Goal: Obtain resource: Obtain resource

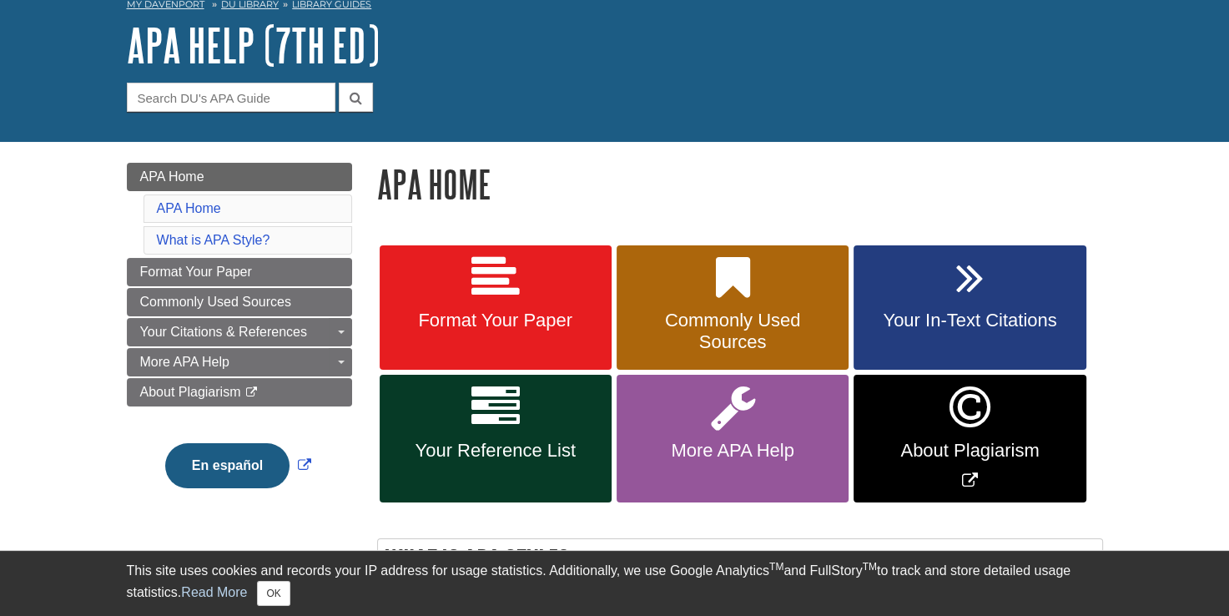
scroll to position [129, 0]
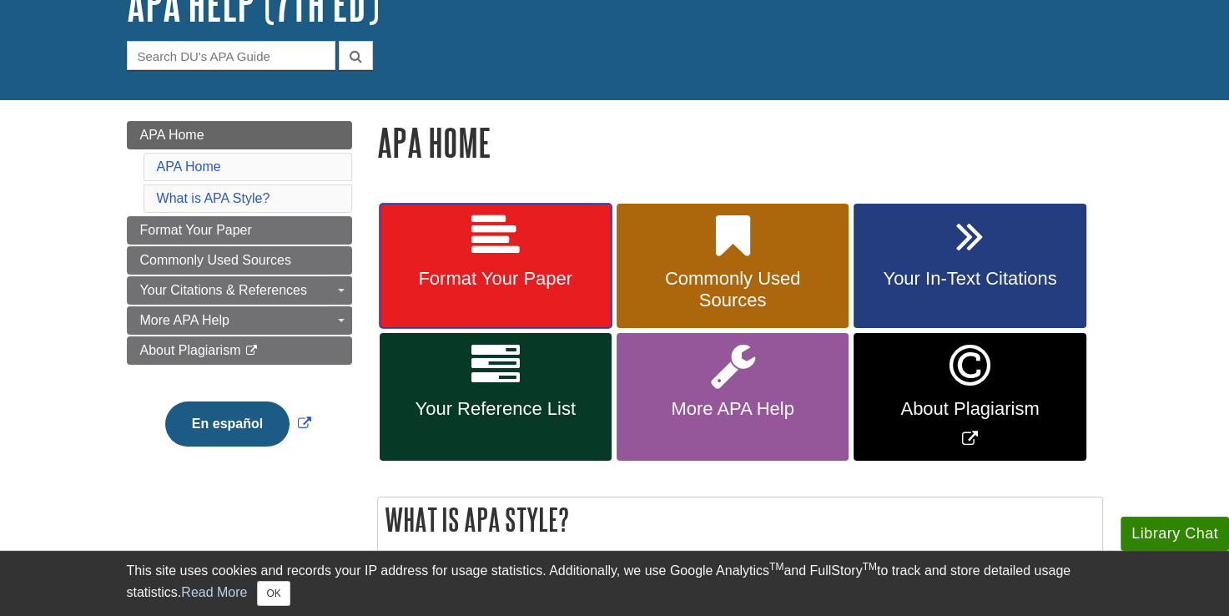
click at [491, 279] on span "Format Your Paper" at bounding box center [495, 279] width 207 height 22
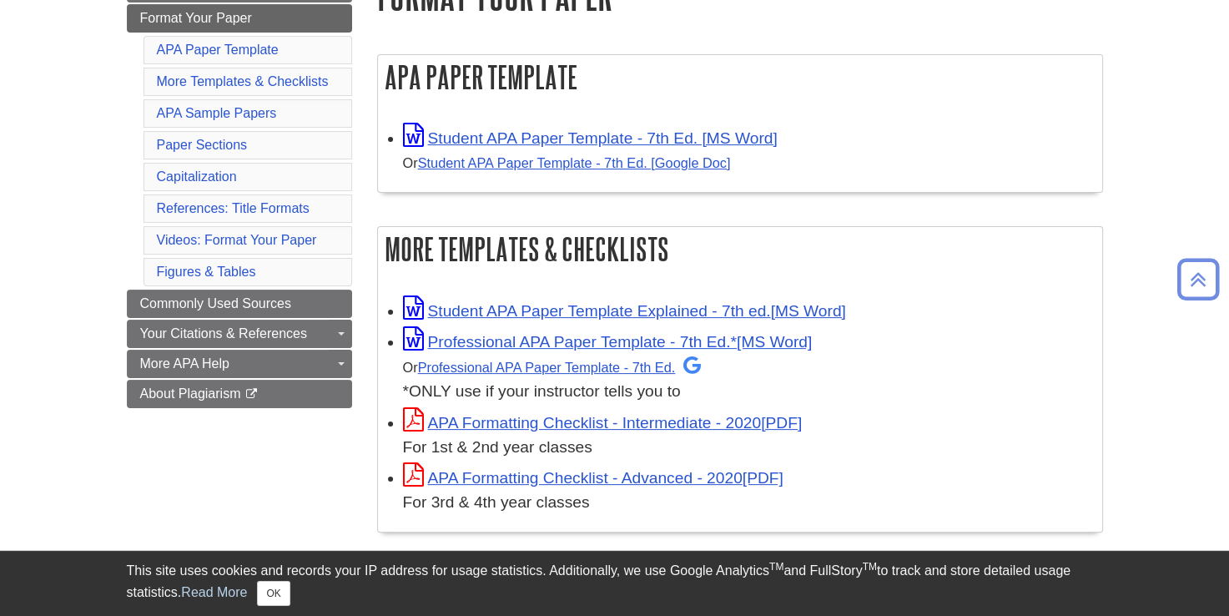
scroll to position [304, 0]
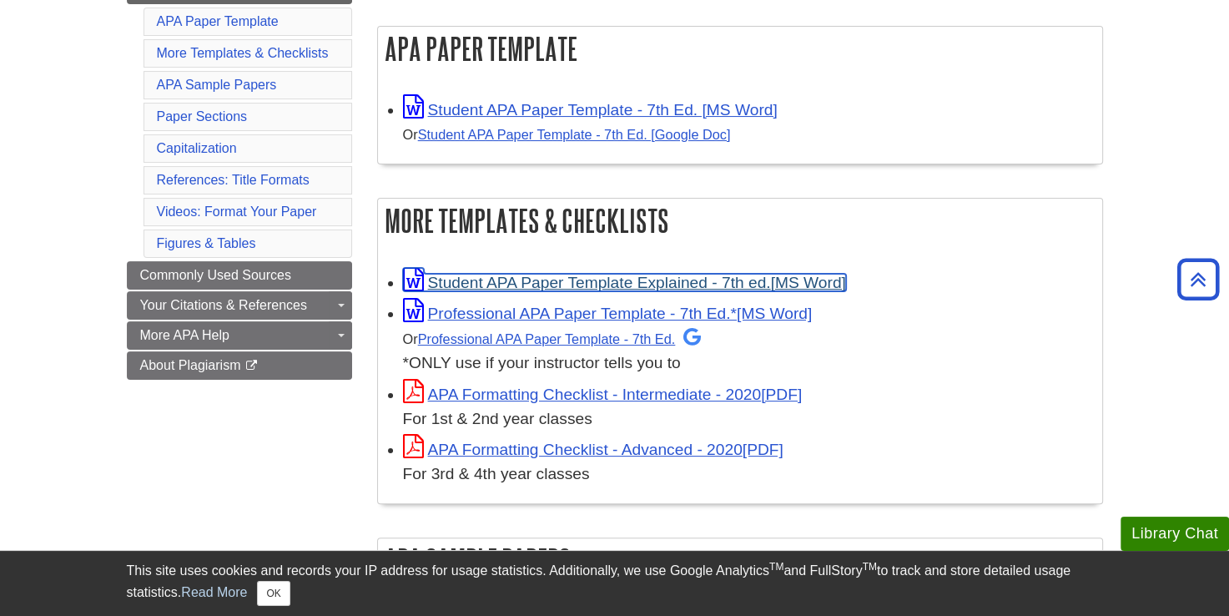
click at [467, 285] on link "Student APA Paper Template Explained - 7th ed." at bounding box center [624, 283] width 443 height 18
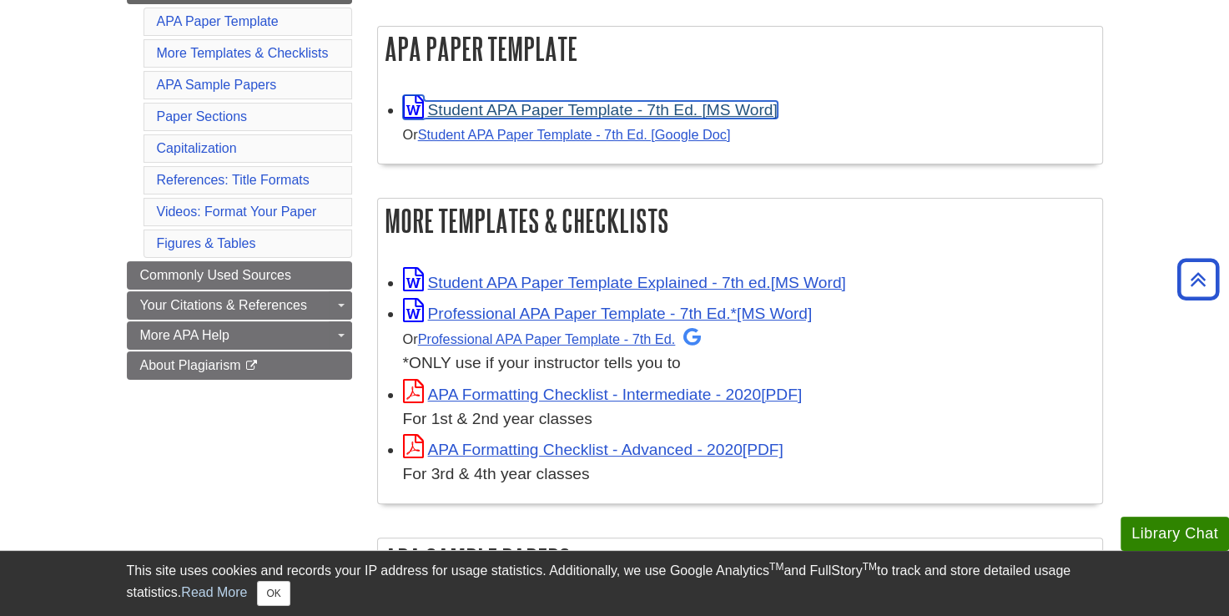
click at [521, 108] on link "Student APA Paper Template - 7th Ed. [MS Word]" at bounding box center [590, 110] width 375 height 18
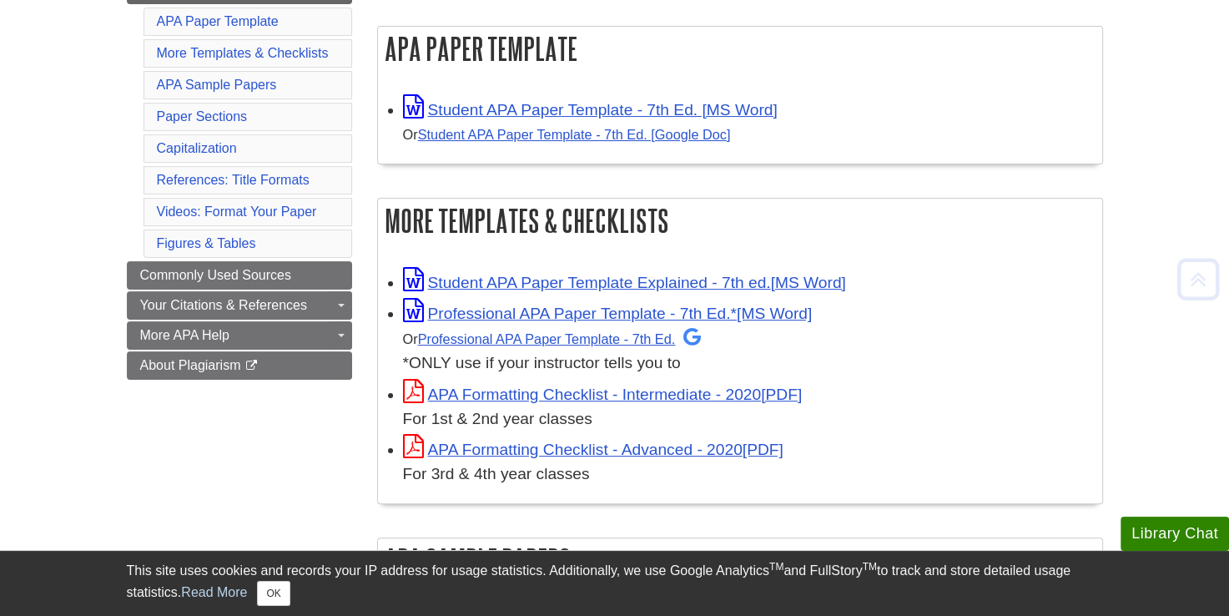
scroll to position [304, 0]
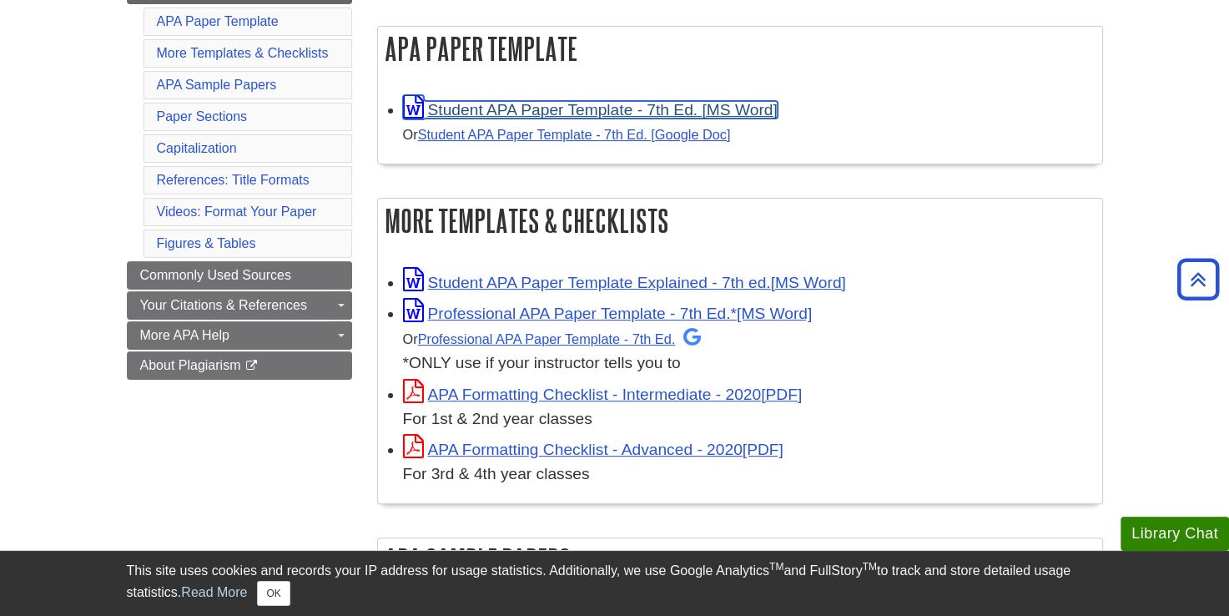
click at [521, 110] on link "Student APA Paper Template - 7th Ed. [MS Word]" at bounding box center [590, 110] width 375 height 18
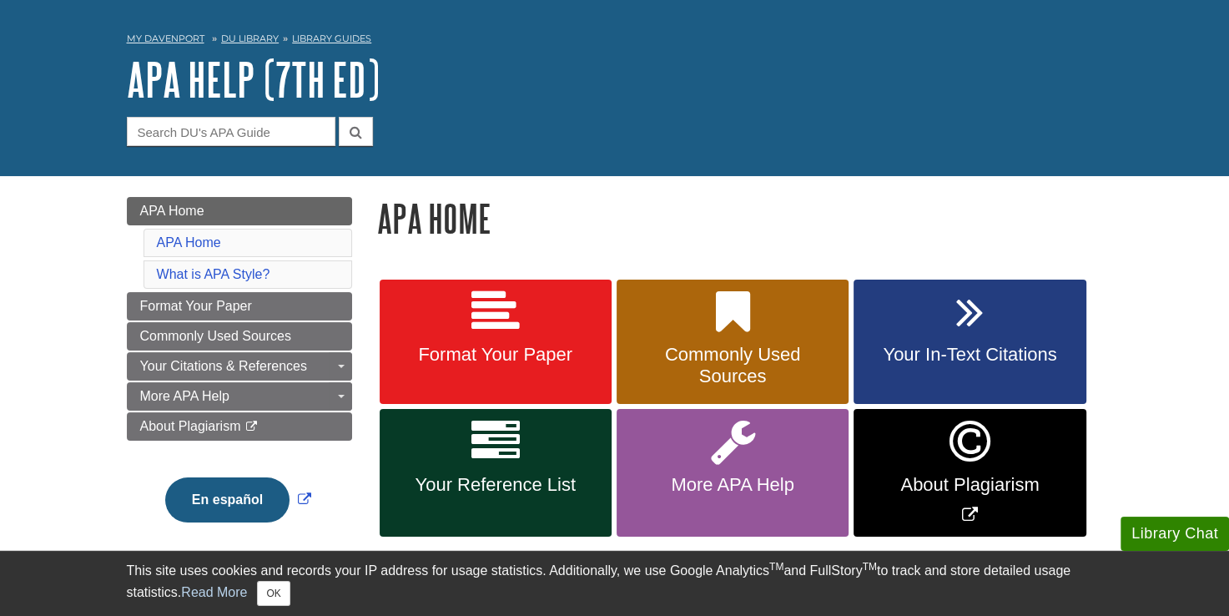
scroll to position [56, 0]
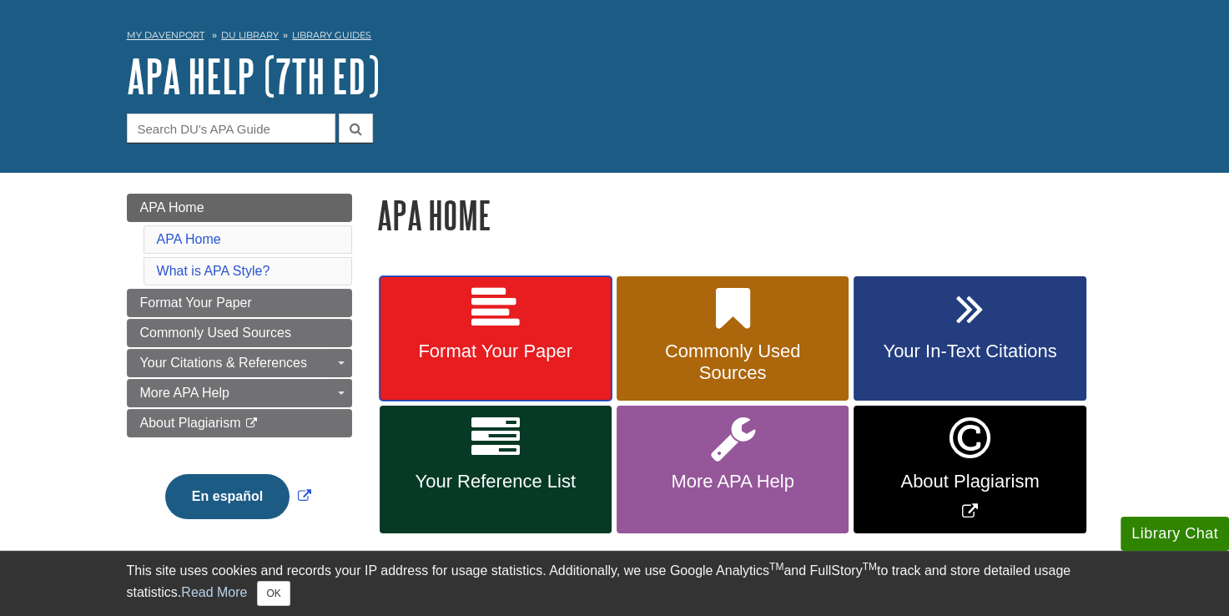
click at [532, 340] on link "Format Your Paper" at bounding box center [496, 338] width 232 height 125
